Goal: Information Seeking & Learning: Learn about a topic

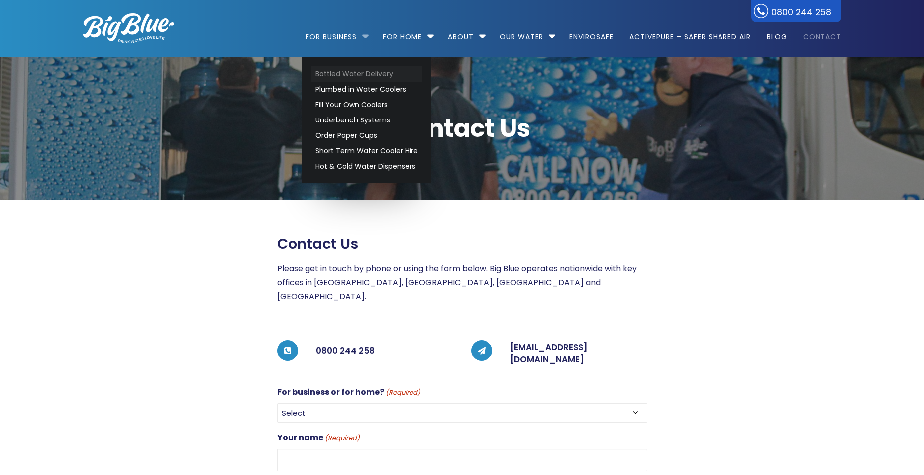
click at [331, 74] on link "Bottled Water Delivery" at bounding box center [366, 73] width 111 height 15
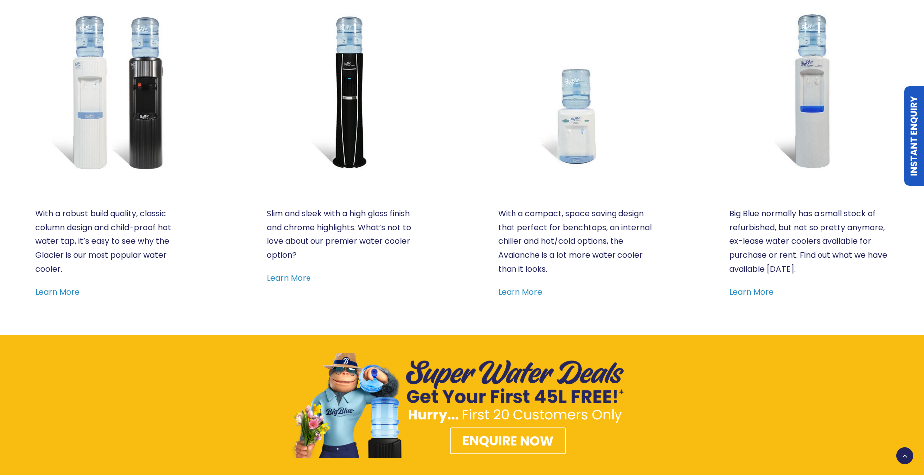
click at [310, 229] on p "Slim and sleek with a high gloss finish and chrome highlights. What’s not to lo…" at bounding box center [346, 235] width 159 height 56
click at [295, 279] on link "Learn More" at bounding box center [289, 277] width 44 height 11
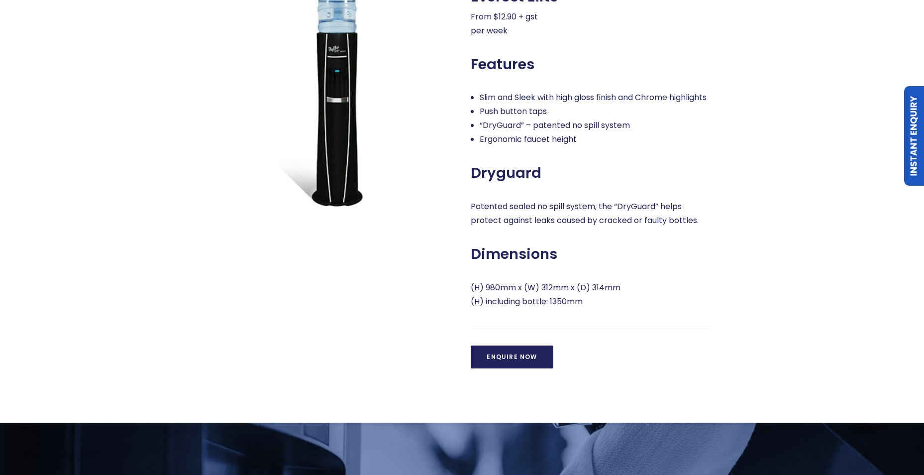
scroll to position [448, 0]
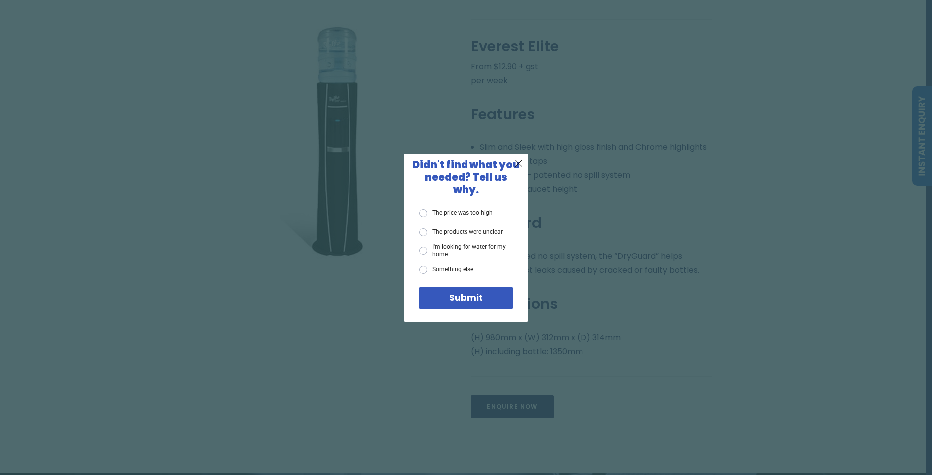
click at [416, 45] on div "X Didn't find what you needed? Tell us why. The price was too high The products…" at bounding box center [466, 237] width 932 height 475
drag, startPoint x: 490, startPoint y: 49, endPoint x: 488, endPoint y: 33, distance: 16.0
click at [491, 37] on div "X Didn't find what you needed? Tell us why. The price was too high The products…" at bounding box center [466, 237] width 932 height 475
click at [520, 167] on span "X" at bounding box center [518, 163] width 9 height 12
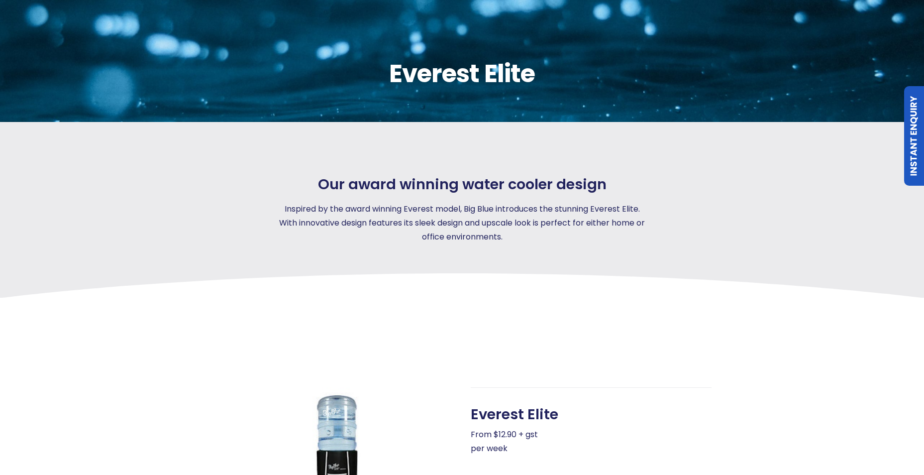
scroll to position [100, 0]
